Goal: Book appointment/travel/reservation

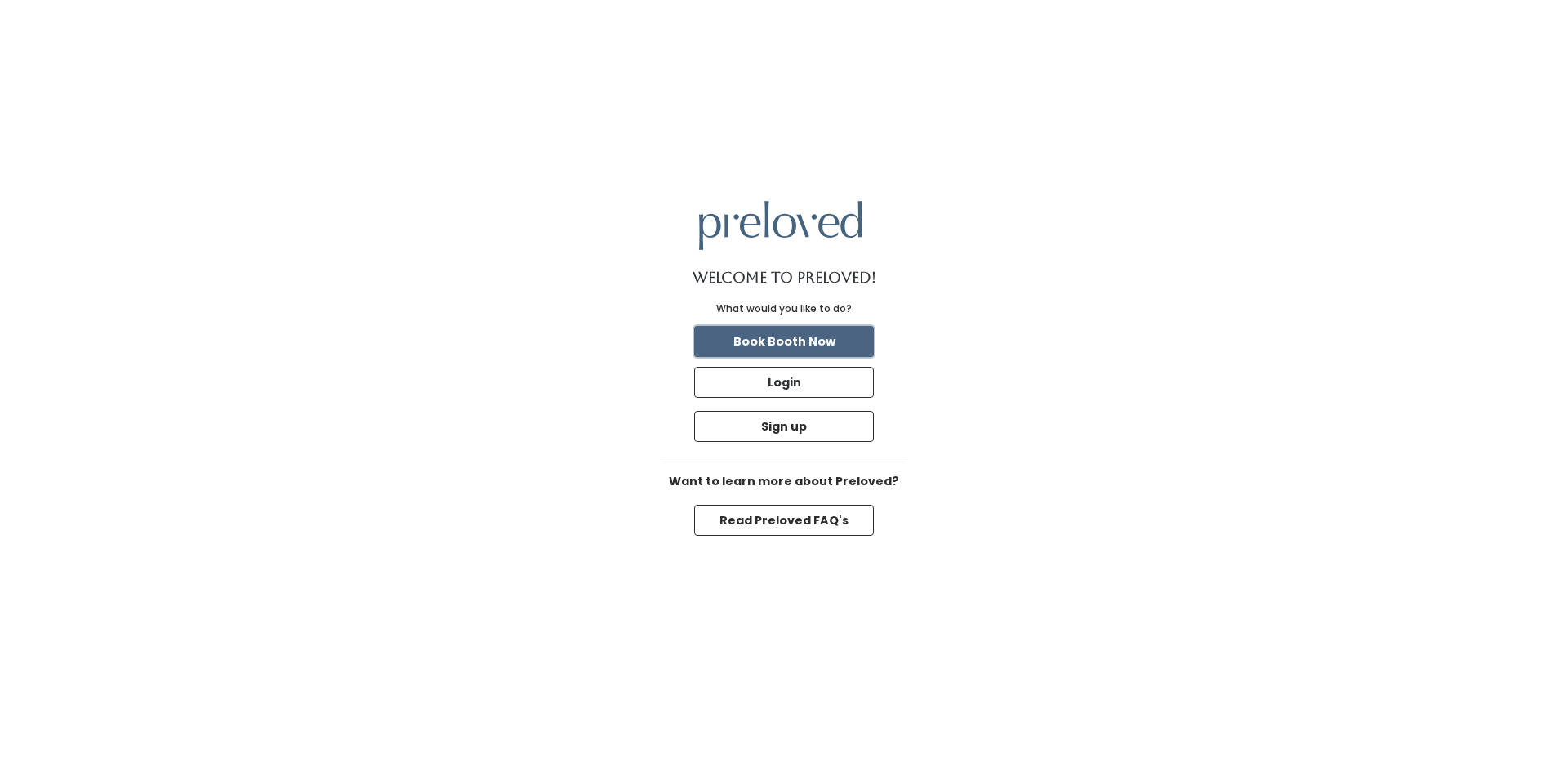
click at [841, 334] on button "Book Booth Now" at bounding box center [784, 341] width 180 height 31
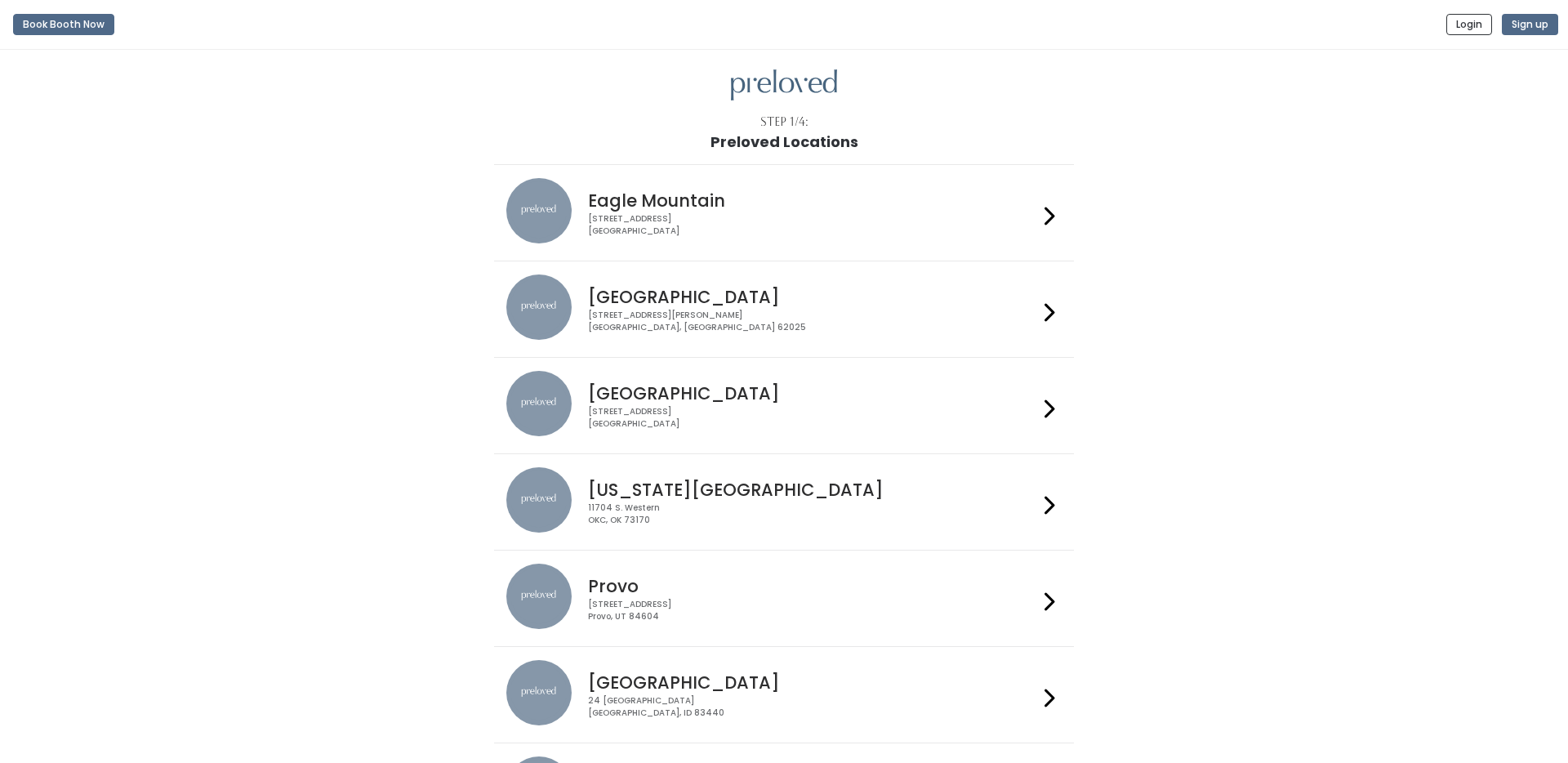
click at [829, 327] on div "1500 Troy Road, Unit A‑B Edwardsville, IL 62025" at bounding box center [813, 321] width 449 height 24
